Goal: Communication & Community: Answer question/provide support

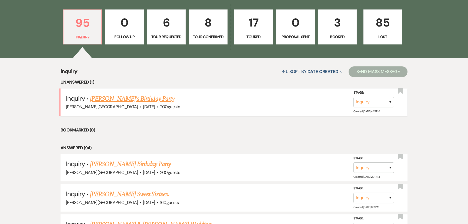
click at [107, 92] on li "Inquiry · [PERSON_NAME]'s Birthday Party [PERSON_NAME][GEOGRAPHIC_DATA] · [DATE…" at bounding box center [233, 101] width 347 height 27
click at [107, 95] on link "[PERSON_NAME]'s Birthday Party" at bounding box center [132, 99] width 84 height 10
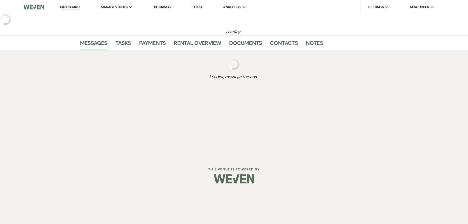
select select "5"
select select "4"
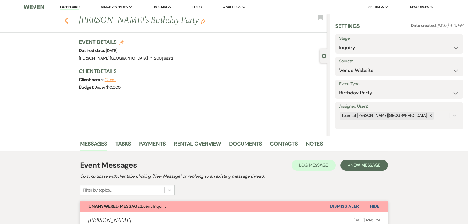
click at [66, 22] on icon "Previous" at bounding box center [66, 20] width 4 height 6
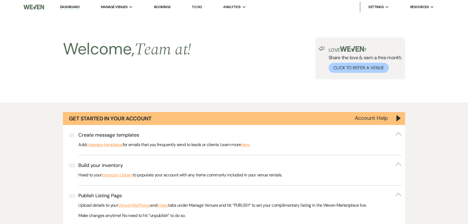
scroll to position [368, 0]
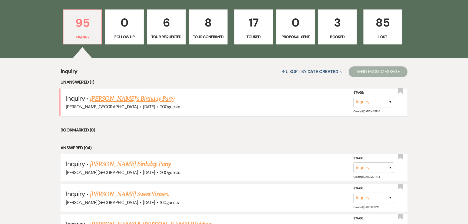
click at [111, 95] on link "[PERSON_NAME]'s Birthday Party" at bounding box center [132, 99] width 84 height 10
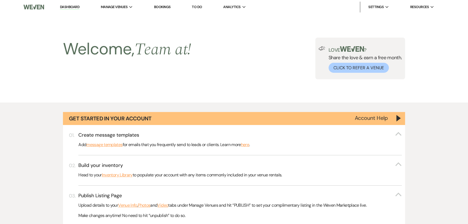
select select "5"
select select "4"
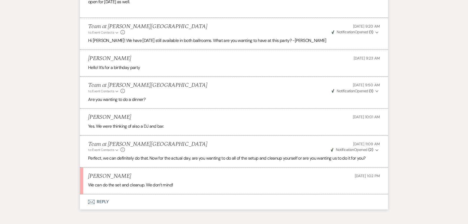
scroll to position [294, 0]
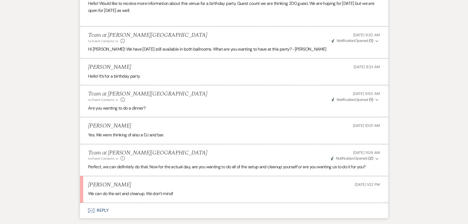
click at [101, 208] on button "Envelope Reply" at bounding box center [234, 210] width 308 height 15
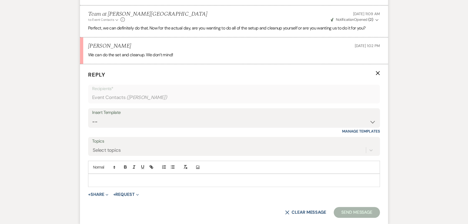
scroll to position [434, 0]
click at [105, 179] on p at bounding box center [233, 179] width 283 height 6
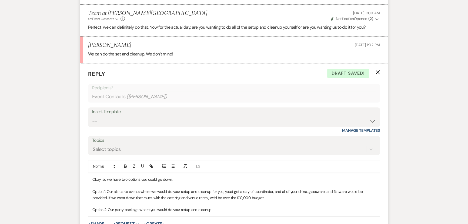
click at [342, 192] on p "Option 1: Our ala carte events where we would do your setup and cleanup for you…" at bounding box center [233, 194] width 283 height 12
click at [213, 208] on p "Option 2: Our party package where you would do your setup and cleanup" at bounding box center [233, 209] width 283 height 6
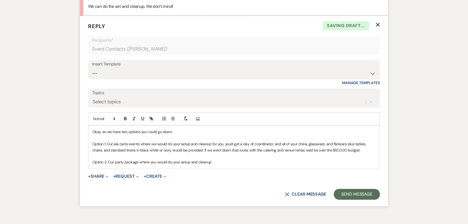
scroll to position [483, 0]
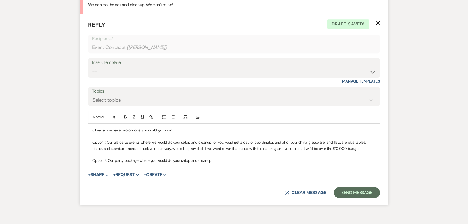
click at [350, 147] on p "Option 1: Our ala carte events where we would do your setup and cleanup for you…" at bounding box center [233, 145] width 283 height 12
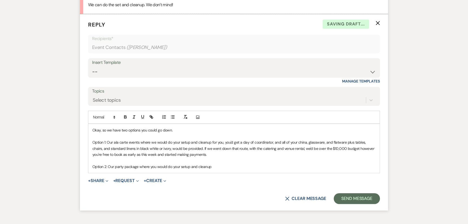
click at [236, 166] on p "Option 2: Our party package where you would do your setup and cleanup" at bounding box center [233, 166] width 283 height 6
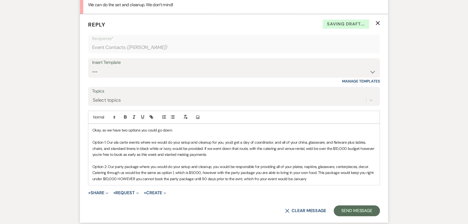
click at [237, 177] on p "Option 2: Our party package where you would do your setup and cleanup, you woul…" at bounding box center [233, 172] width 283 height 18
click at [258, 178] on p "Option 2: Our party package where you would do your setup and cleanup, you woul…" at bounding box center [233, 172] width 283 height 18
click at [311, 179] on p "Option 2: Our party package where you would do your setup and cleanup, you woul…" at bounding box center [233, 172] width 283 height 18
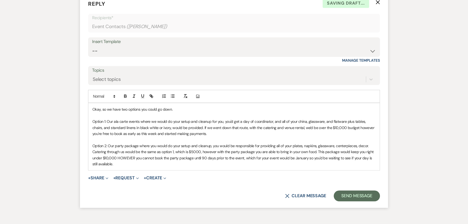
scroll to position [532, 0]
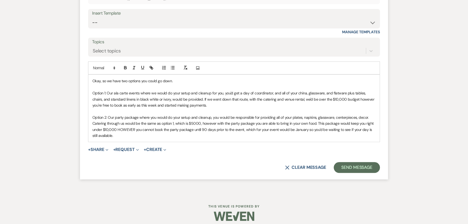
click at [196, 104] on p "Option 1: Our ala carte events where we would do your setup and cleanup for you…" at bounding box center [233, 99] width 283 height 18
click at [364, 115] on p "Option 2: Our party package where you would do your setup and cleanup, you woul…" at bounding box center [233, 126] width 283 height 24
click at [165, 105] on p "Option 1: Our ala carte events where we would do your setup and cleanup for you…" at bounding box center [233, 99] width 283 height 18
click at [352, 171] on button "Send Message" at bounding box center [357, 167] width 46 height 11
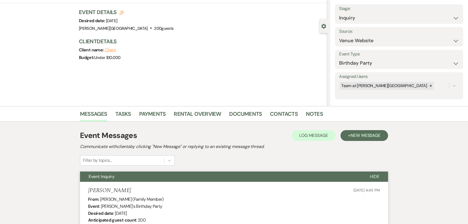
scroll to position [0, 0]
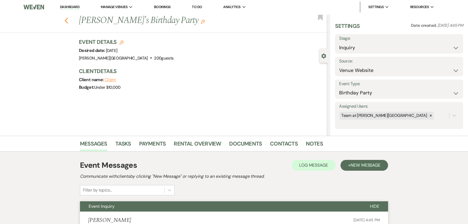
click at [68, 22] on use "button" at bounding box center [67, 21] width 4 height 6
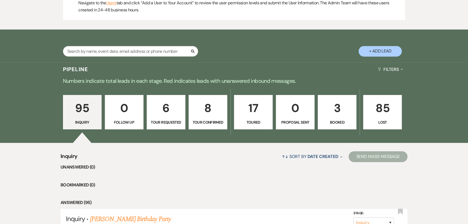
scroll to position [344, 0]
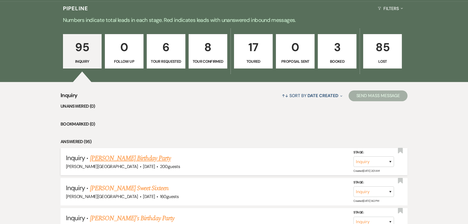
click at [121, 159] on link "[PERSON_NAME] Birthday Party" at bounding box center [130, 158] width 81 height 10
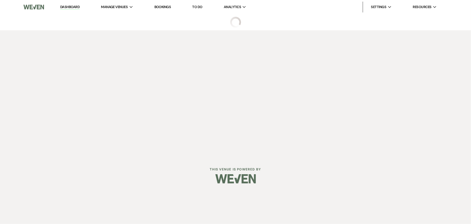
select select "5"
select select "4"
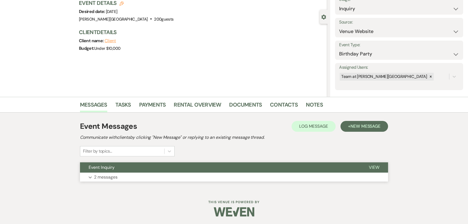
click at [112, 176] on p "2 messages" at bounding box center [105, 176] width 23 height 7
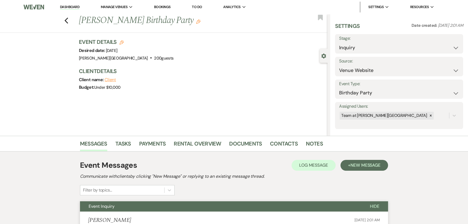
click at [70, 24] on div "Previous [PERSON_NAME] Birthday Party Edit Bookmark" at bounding box center [162, 23] width 330 height 19
click at [68, 19] on icon "Previous" at bounding box center [66, 20] width 4 height 6
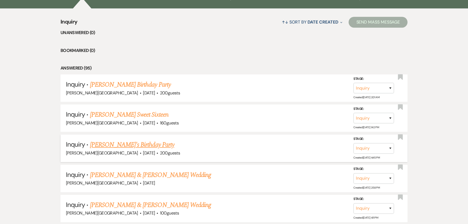
scroll to position [417, 0]
click at [115, 144] on link "[PERSON_NAME]'s Birthday Party" at bounding box center [132, 144] width 84 height 10
select select "5"
select select "4"
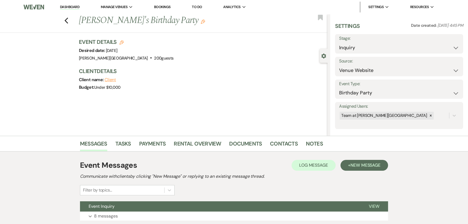
scroll to position [39, 0]
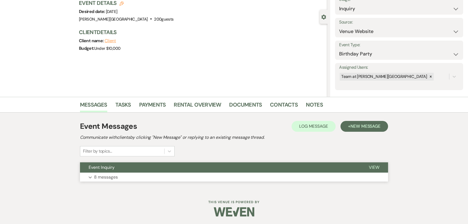
click at [105, 174] on p "8 messages" at bounding box center [106, 176] width 24 height 7
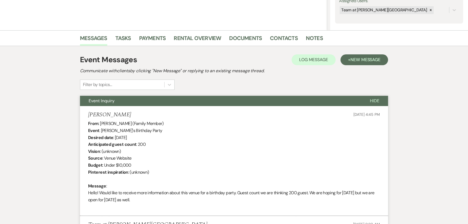
scroll to position [0, 0]
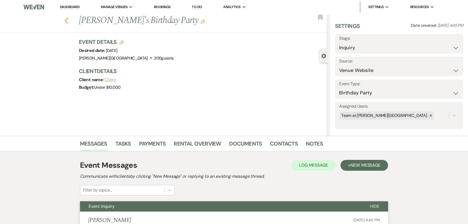
click at [68, 21] on icon "Previous" at bounding box center [66, 20] width 4 height 6
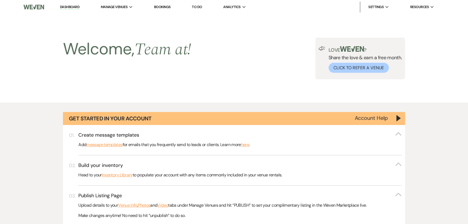
scroll to position [417, 0]
